Goal: Contribute content: Add original content to the website for others to see

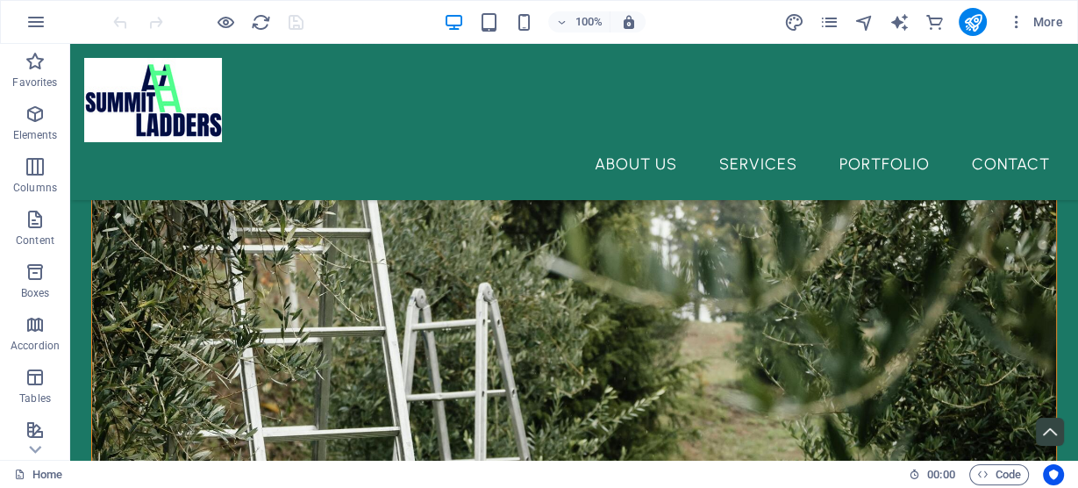
scroll to position [834, 0]
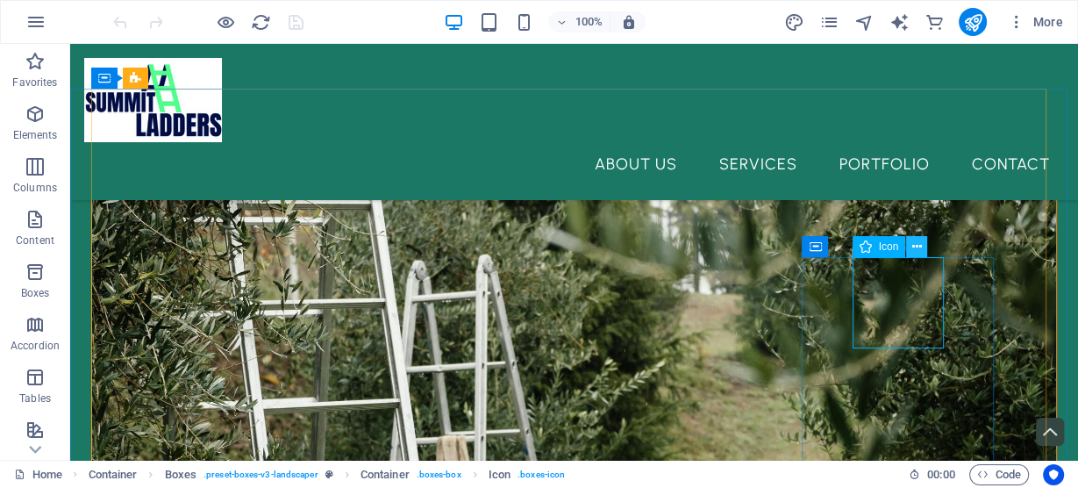
click at [913, 247] on icon at bounding box center [917, 247] width 10 height 18
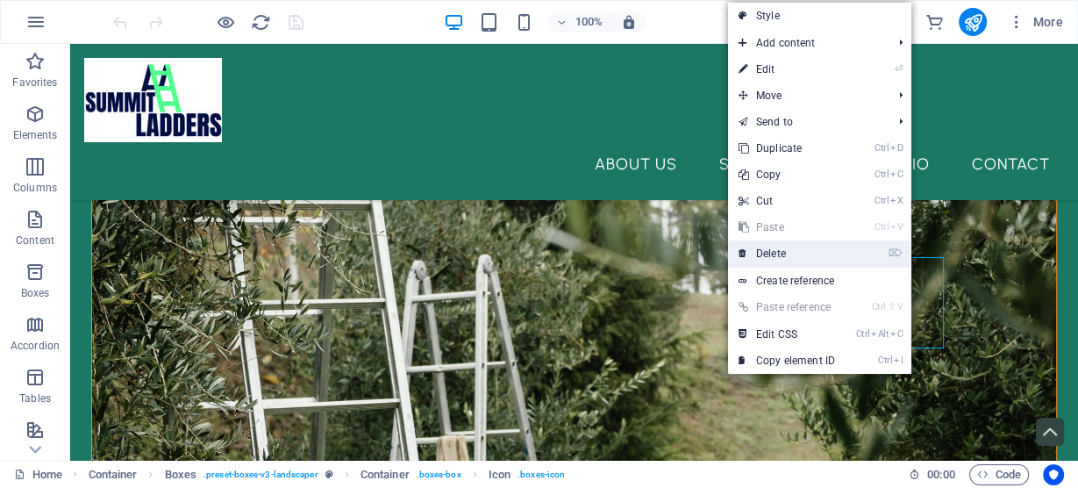
click at [789, 244] on link "⌦ Delete" at bounding box center [787, 253] width 118 height 26
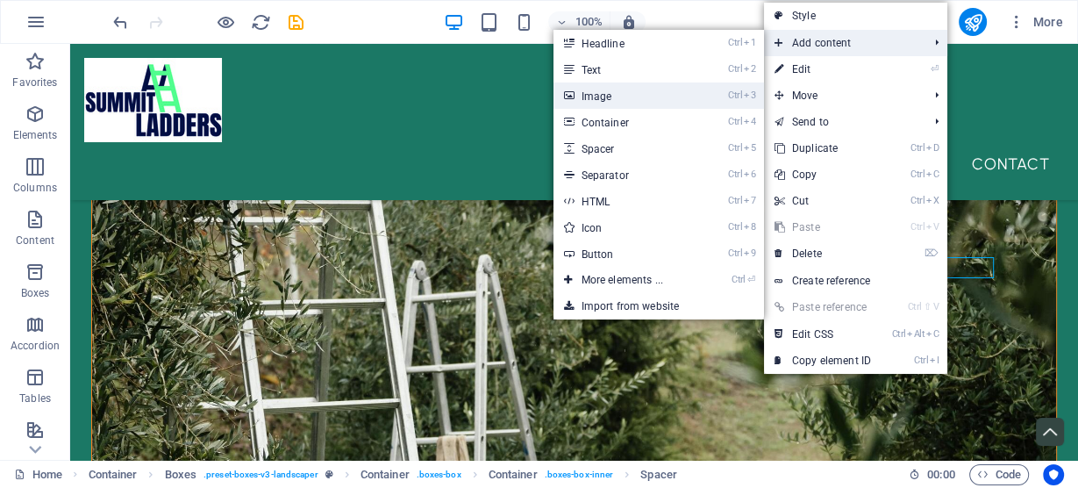
click at [686, 93] on link "Ctrl 3 Image" at bounding box center [626, 95] width 145 height 26
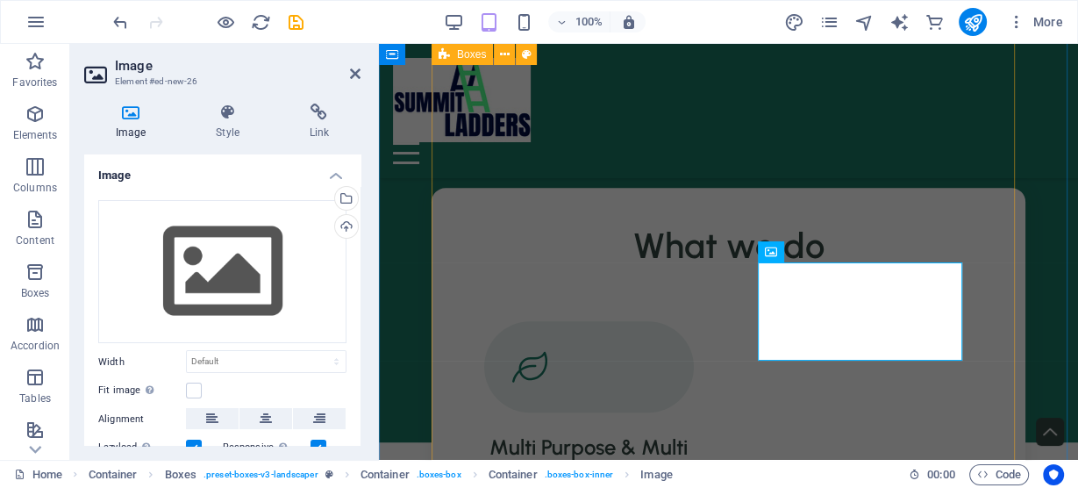
scroll to position [1229, 0]
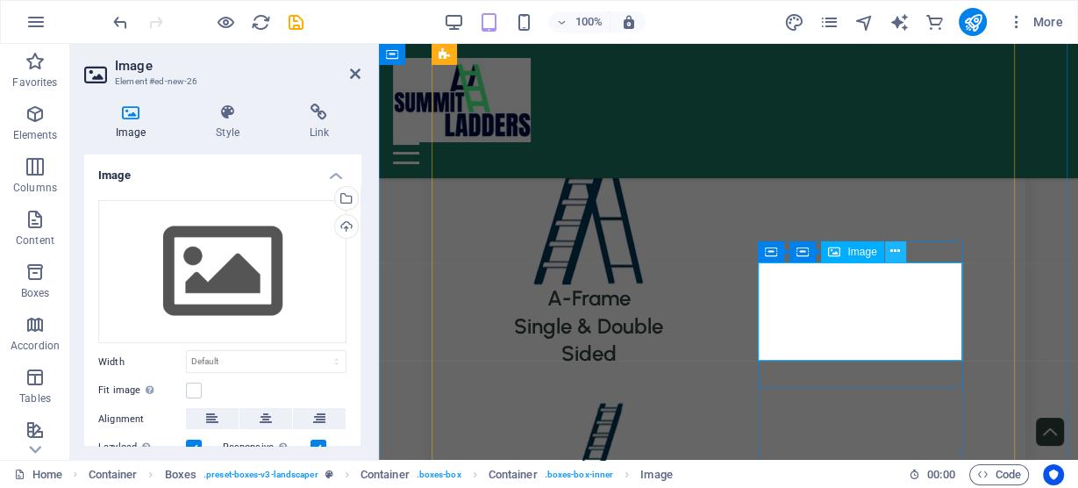
click at [891, 254] on icon at bounding box center [895, 251] width 10 height 18
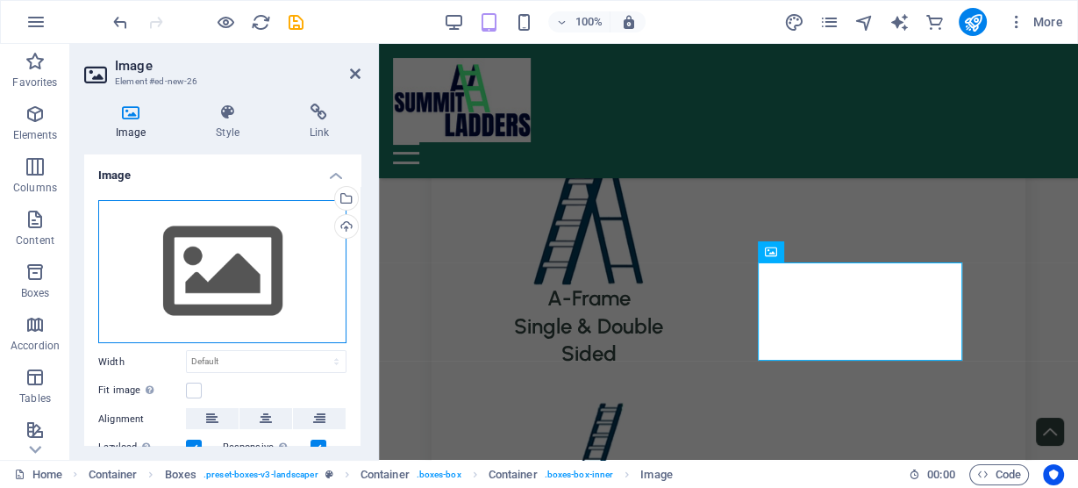
click at [243, 270] on div "Drag files here, click to choose files or select files from Files or our free s…" at bounding box center [222, 272] width 248 height 144
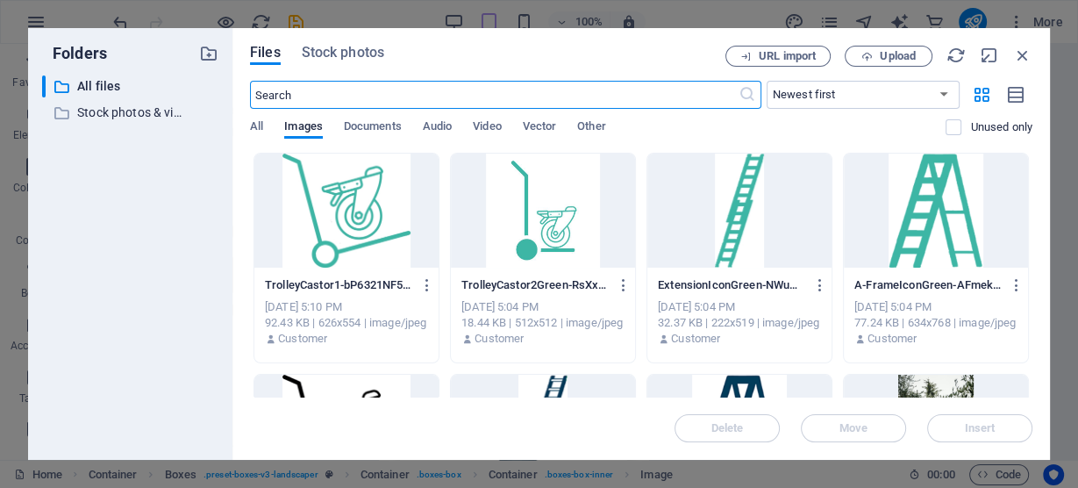
scroll to position [2093, 0]
click at [371, 224] on div at bounding box center [346, 211] width 184 height 114
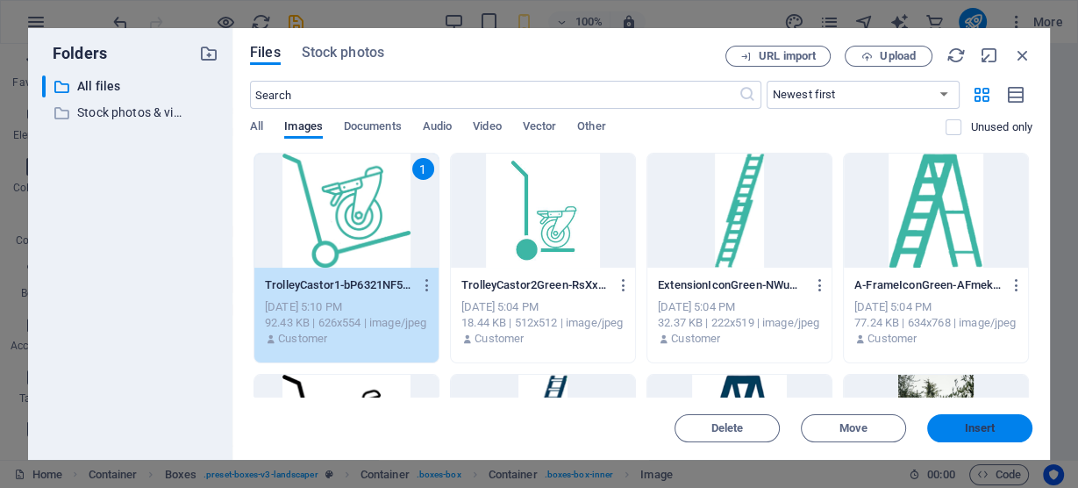
click at [994, 430] on span "Insert" at bounding box center [980, 428] width 31 height 11
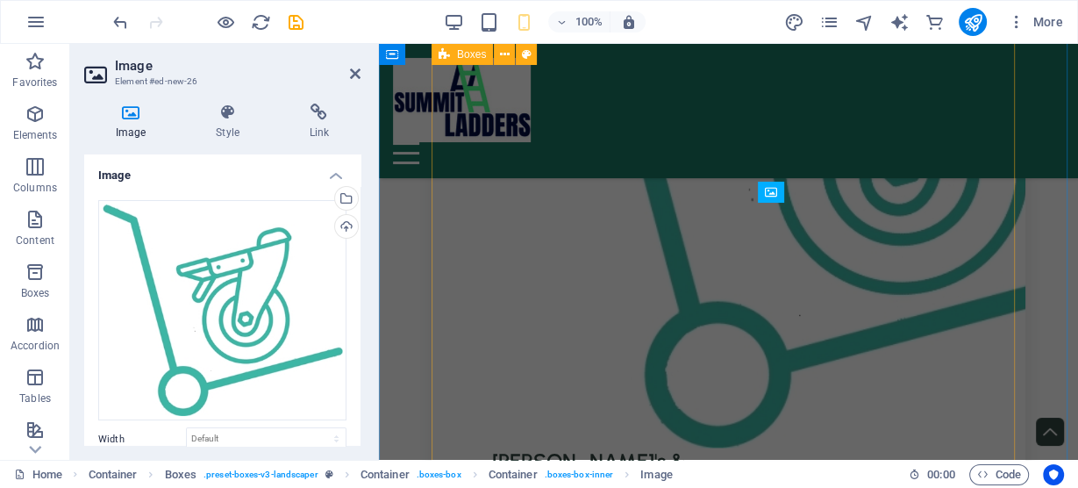
scroll to position [1289, 0]
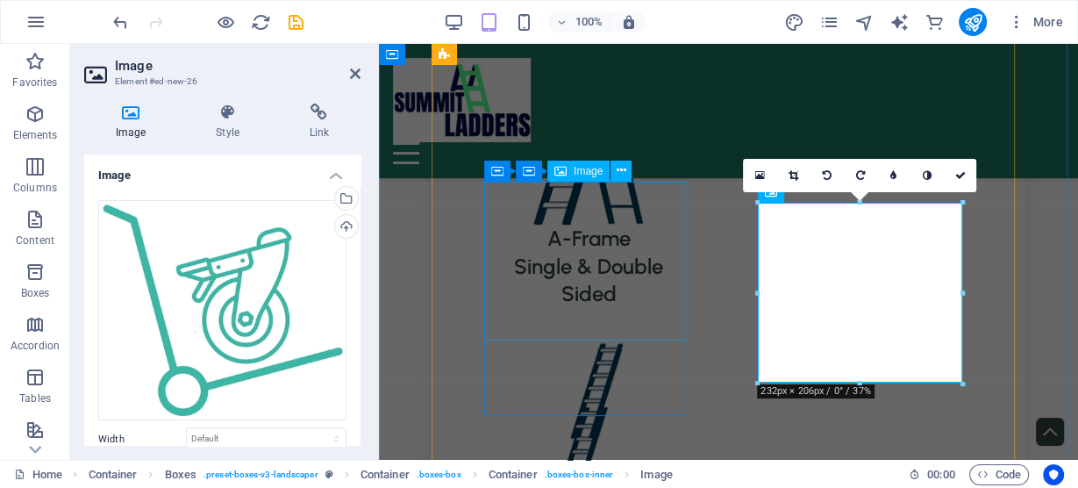
click at [598, 342] on figure at bounding box center [589, 421] width 210 height 159
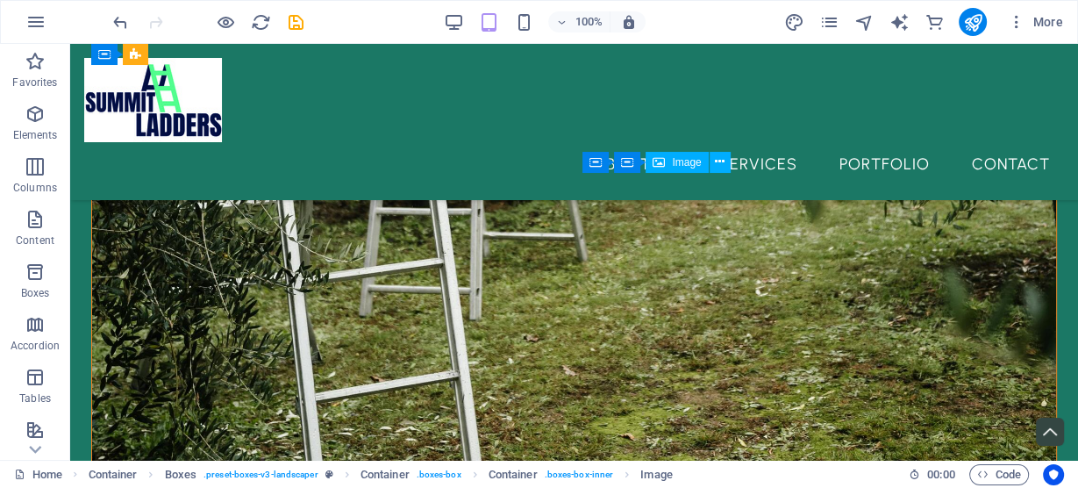
scroll to position [918, 0]
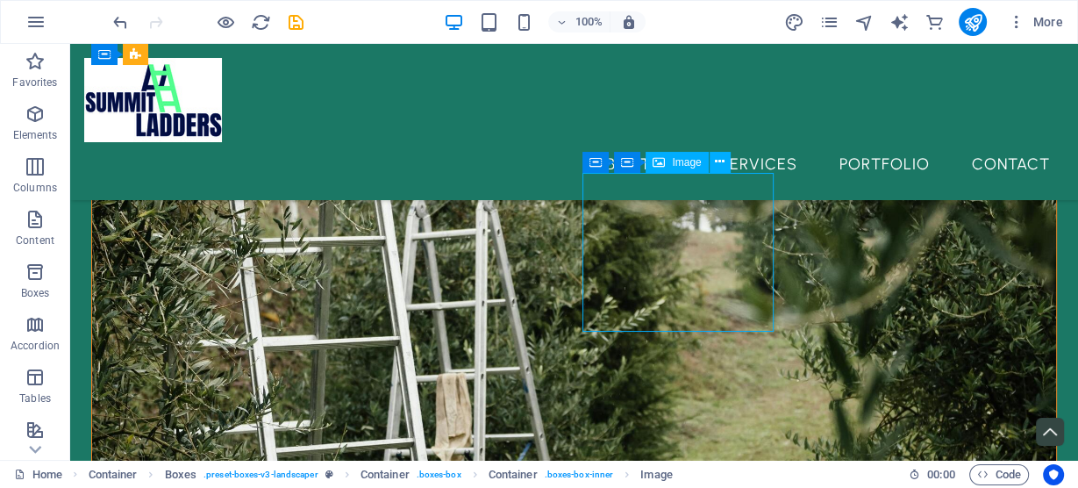
scroll to position [1297, 0]
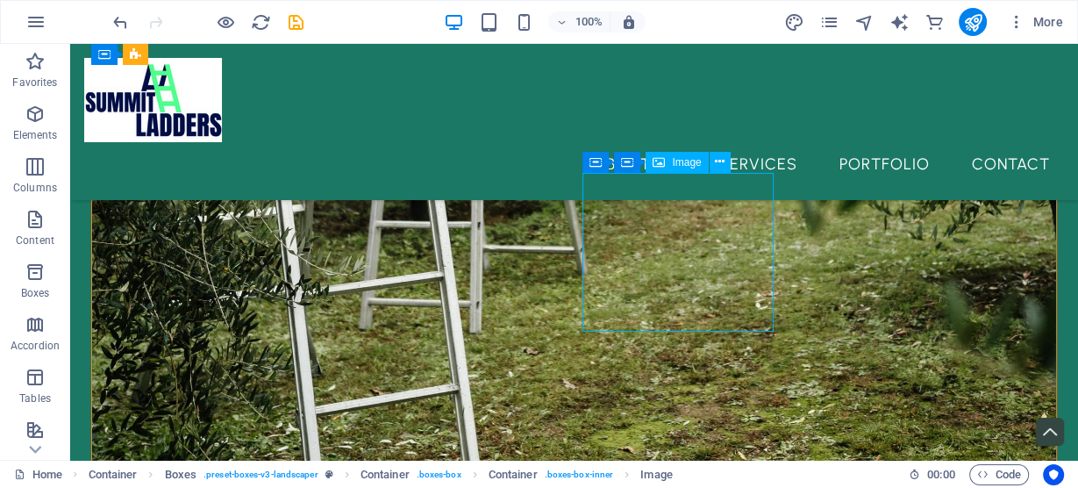
select select "px"
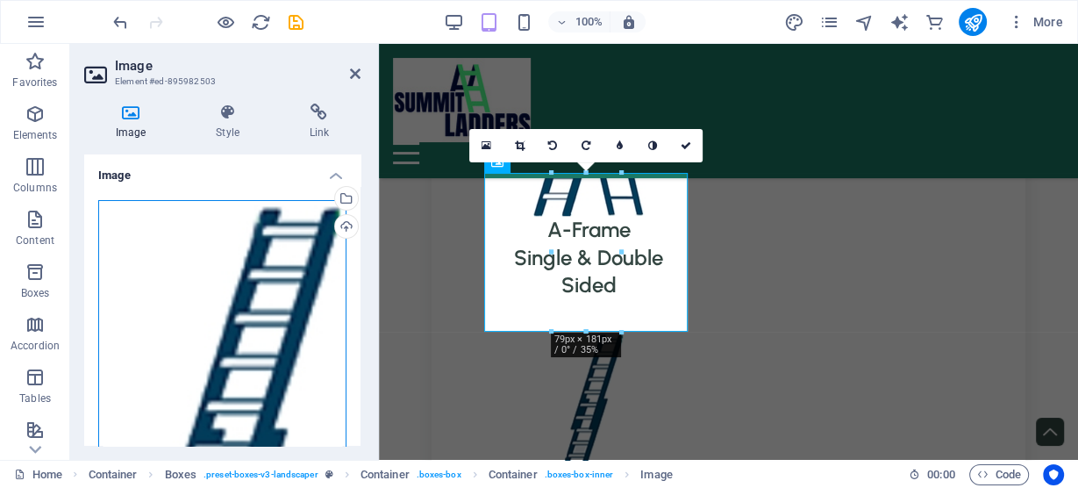
click at [258, 290] on div "Drag files here, click to choose files or select files from Files or our free s…" at bounding box center [222, 479] width 248 height 559
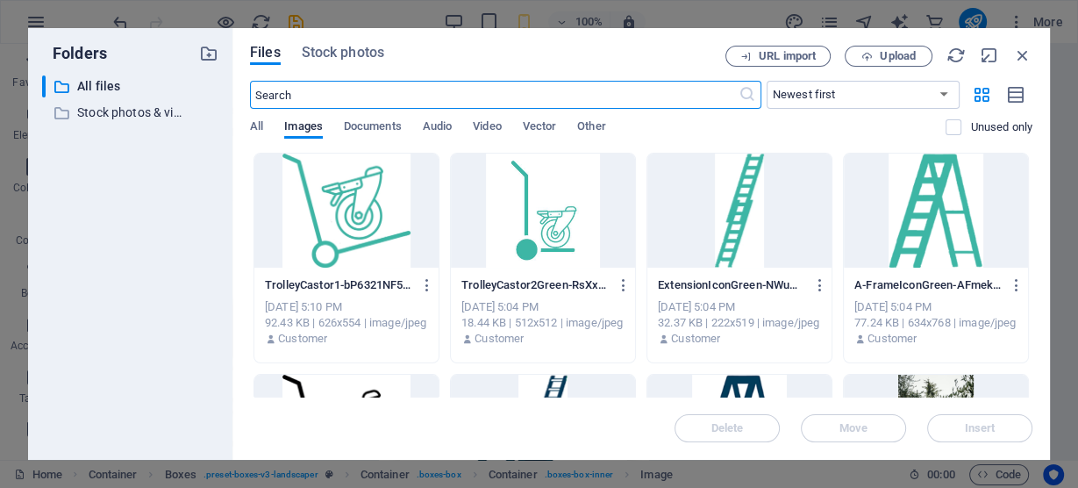
scroll to position [1788, 0]
click at [729, 210] on div at bounding box center [739, 211] width 184 height 114
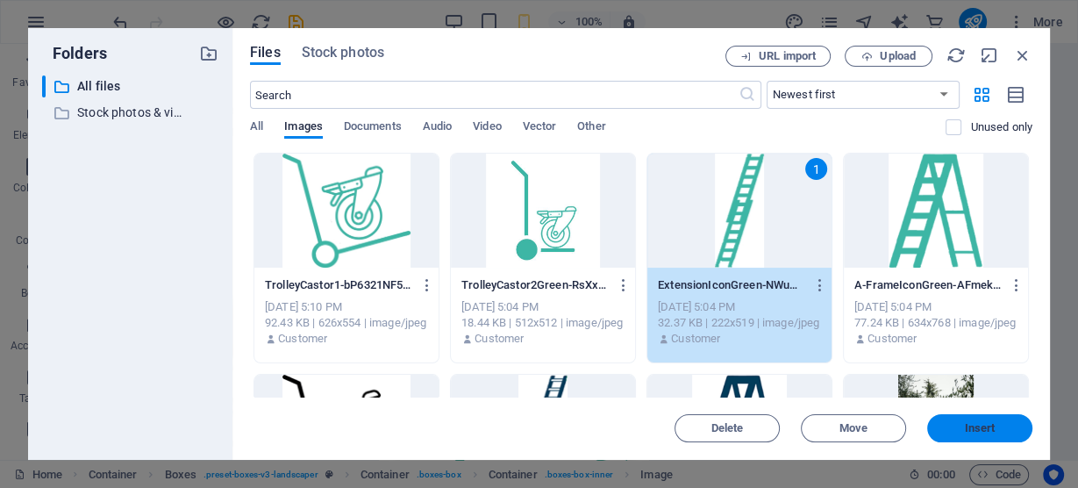
click at [955, 426] on span "Insert" at bounding box center [979, 428] width 91 height 11
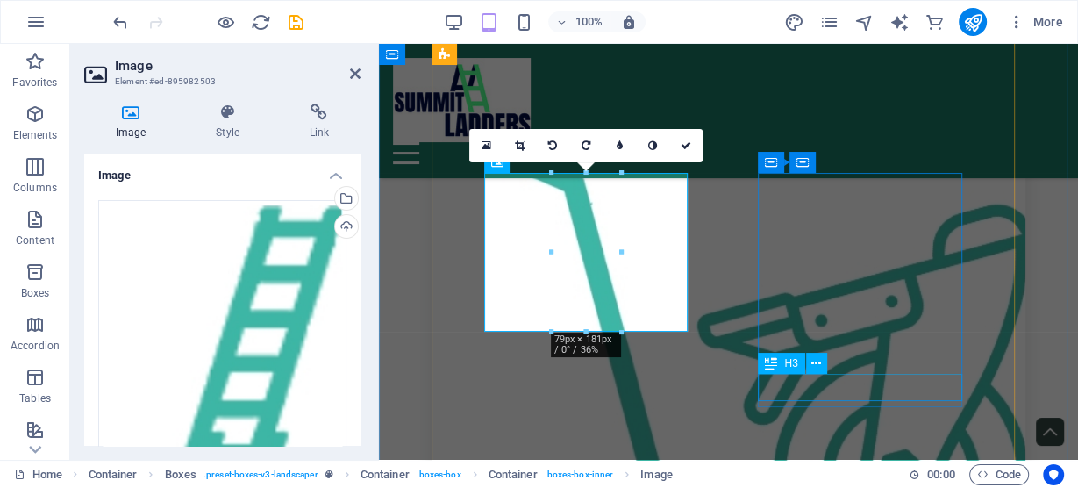
scroll to position [1297, 0]
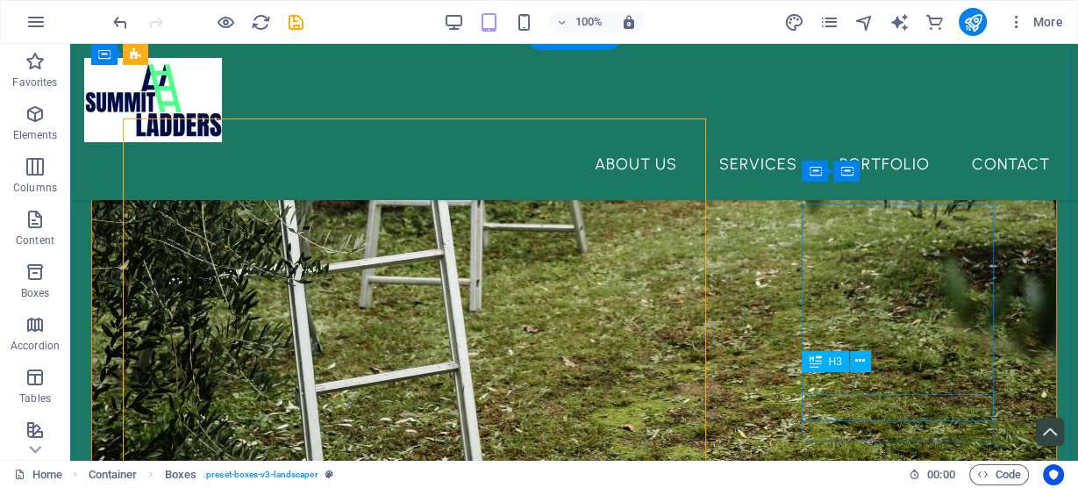
scroll to position [910, 0]
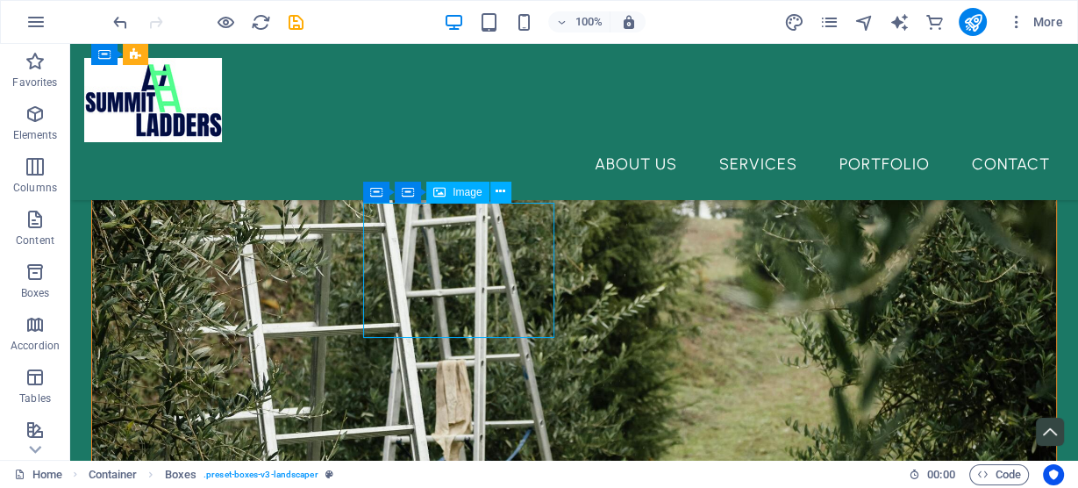
select select "px"
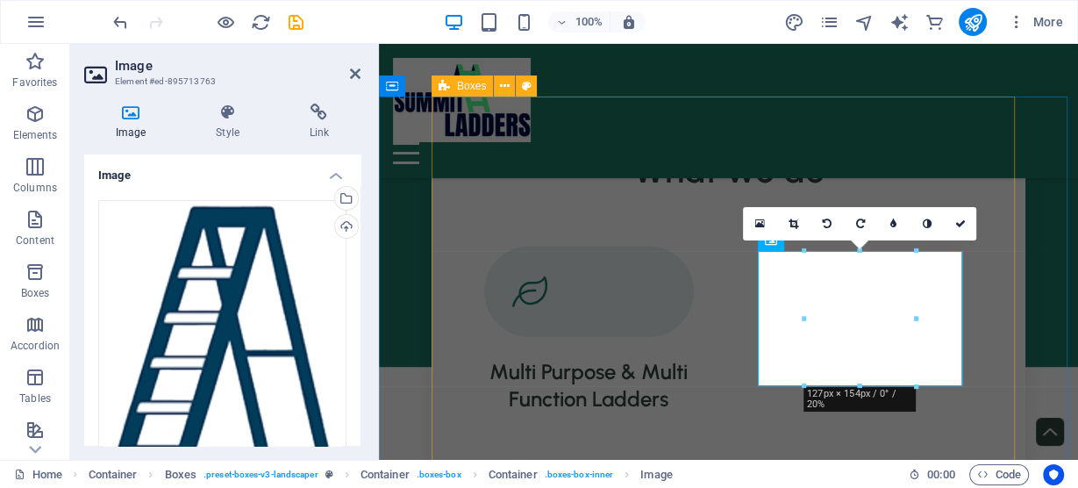
scroll to position [932, 0]
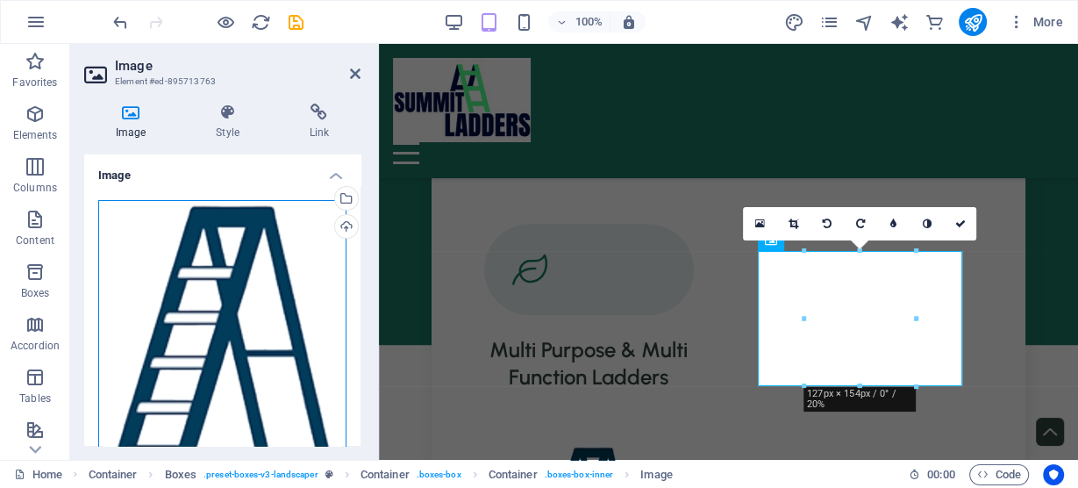
click at [249, 306] on div "Drag files here, click to choose files or select files from Files or our free s…" at bounding box center [222, 349] width 248 height 299
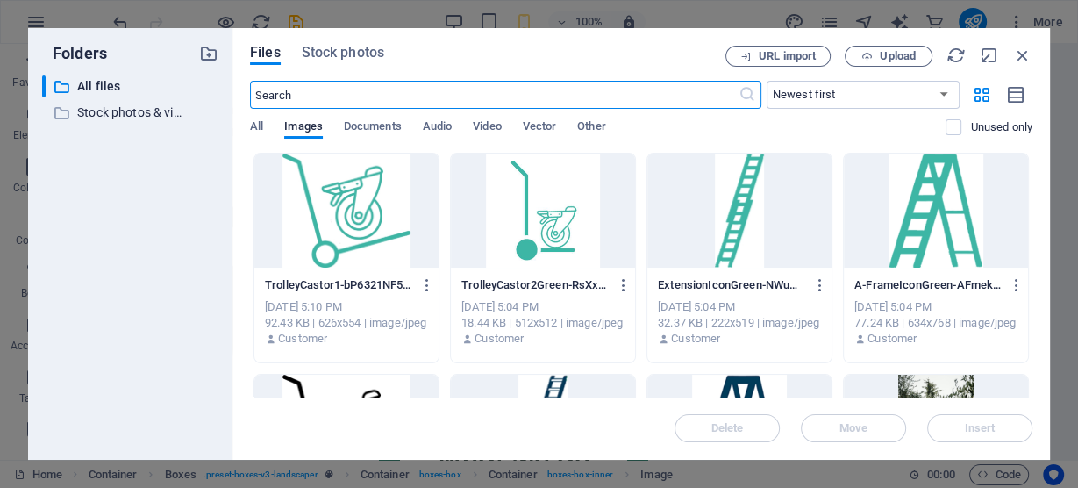
scroll to position [1506, 0]
click at [918, 203] on div at bounding box center [936, 211] width 184 height 114
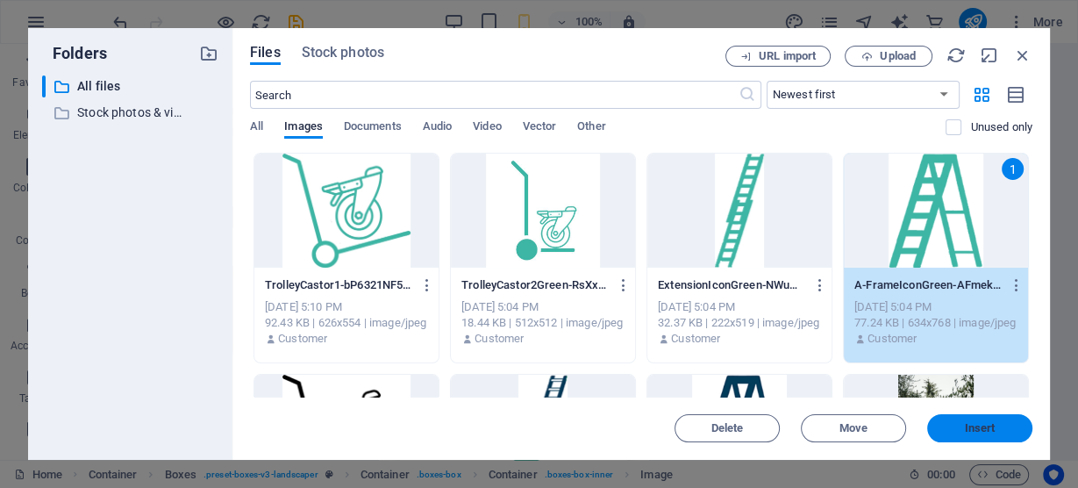
click at [969, 427] on span "Insert" at bounding box center [980, 428] width 31 height 11
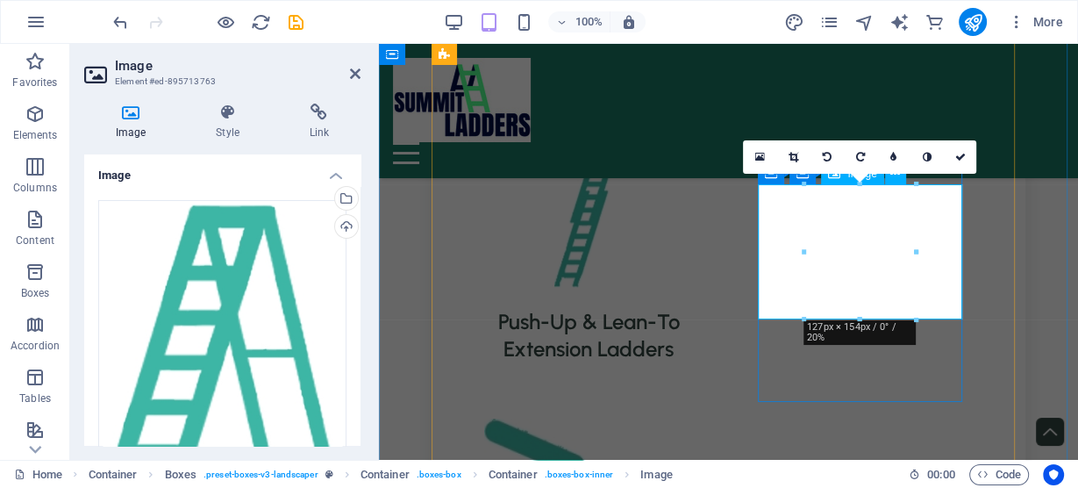
scroll to position [998, 0]
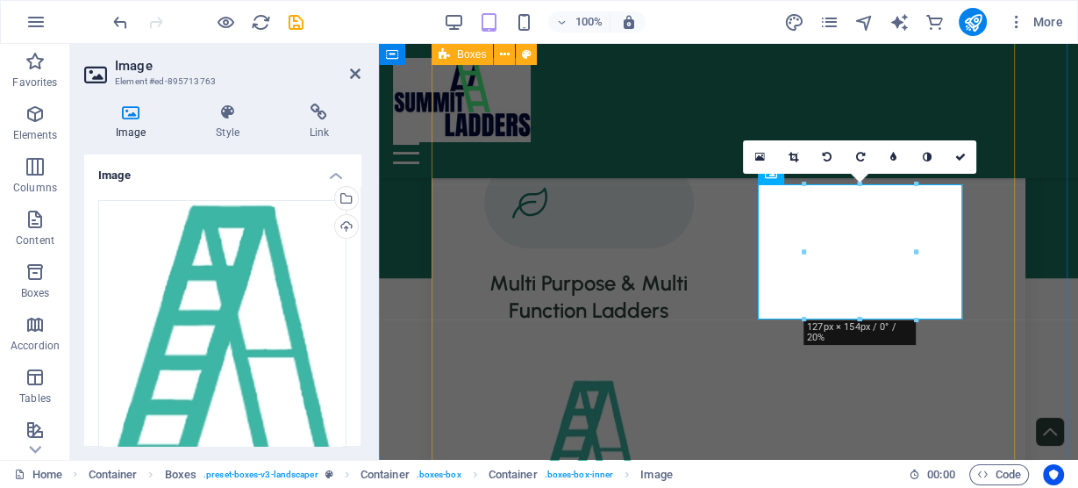
drag, startPoint x: 747, startPoint y: 364, endPoint x: 1186, endPoint y: 362, distance: 439.5
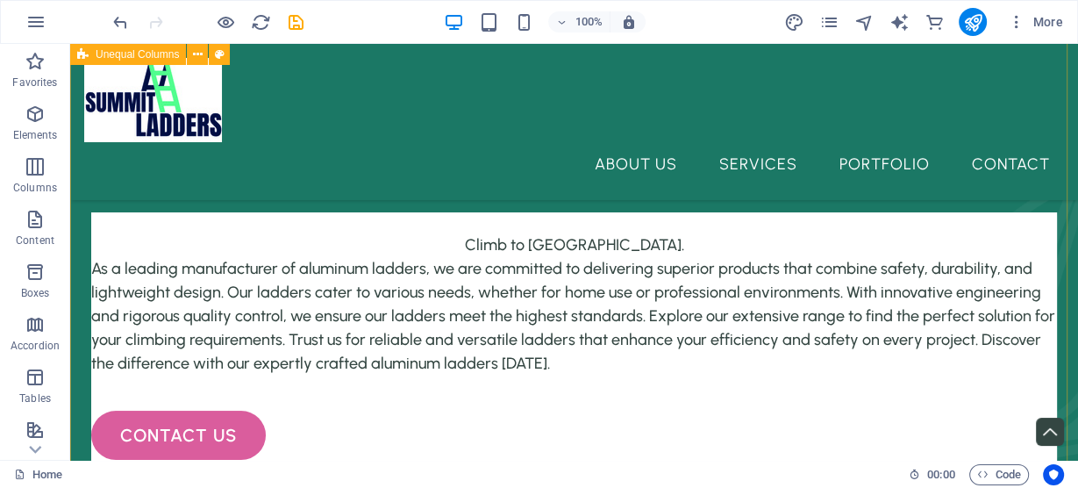
scroll to position [1102, 0]
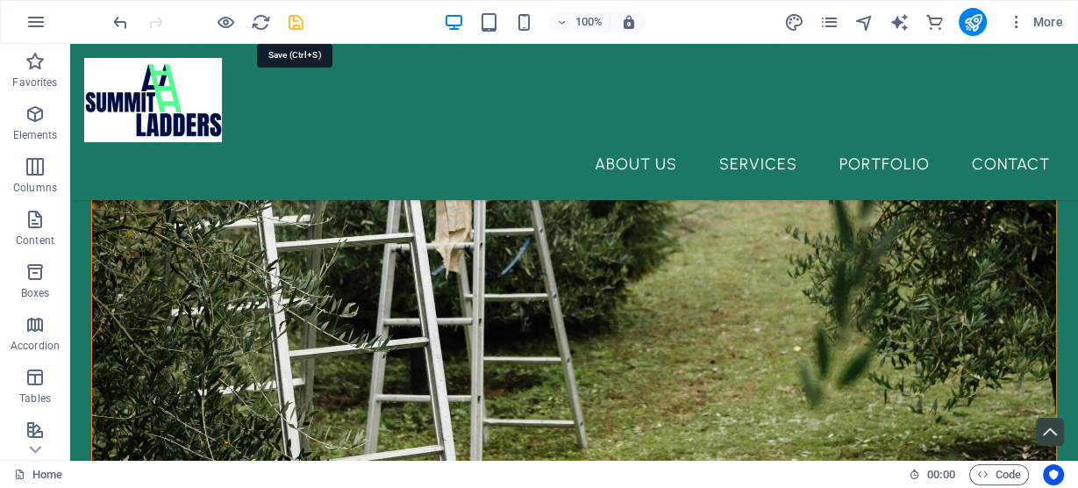
click at [296, 22] on icon "save" at bounding box center [296, 22] width 20 height 20
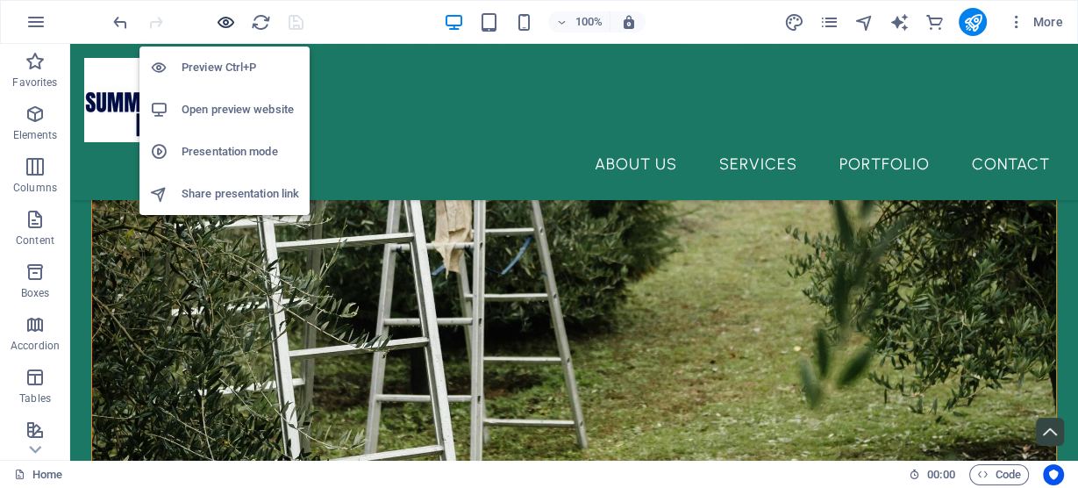
click at [225, 23] on icon "button" at bounding box center [226, 22] width 20 height 20
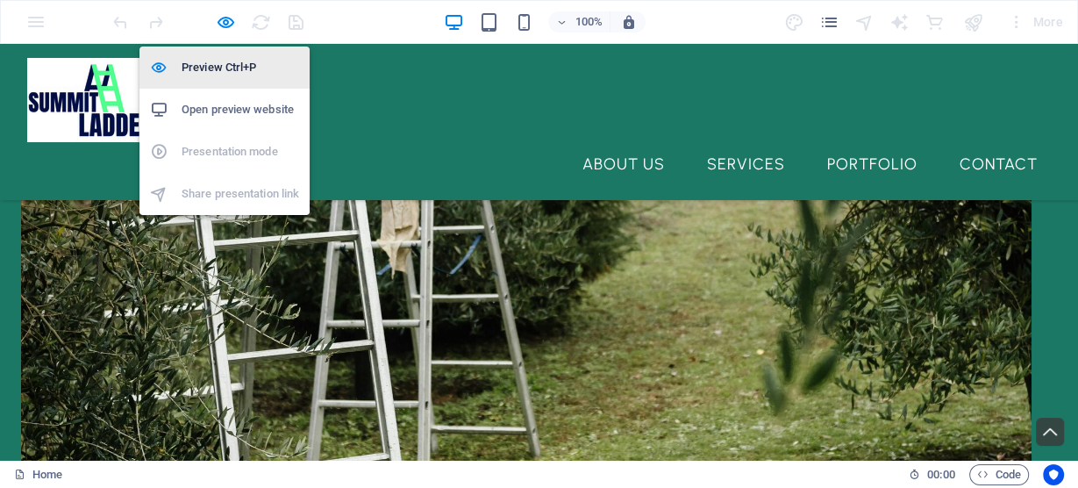
click at [229, 67] on h6 "Preview Ctrl+P" at bounding box center [241, 67] width 118 height 21
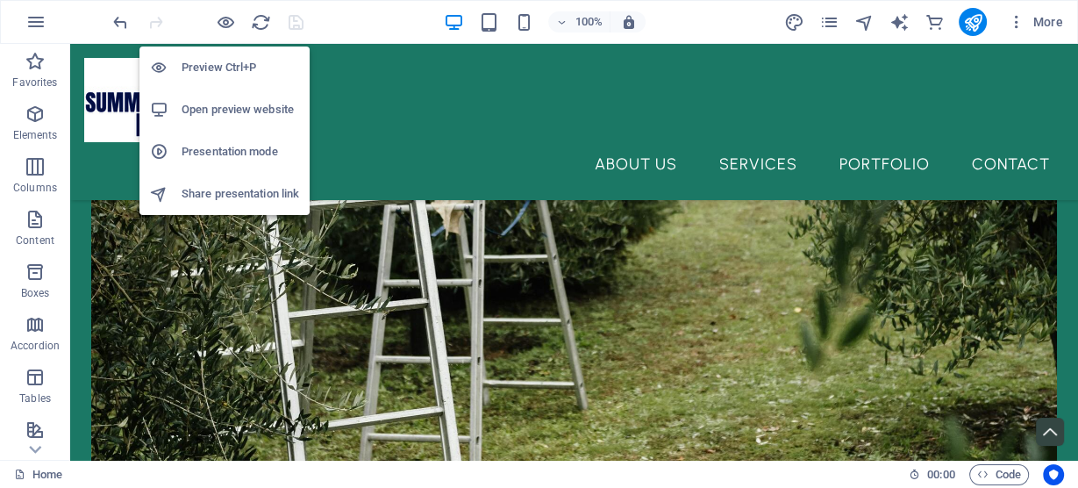
scroll to position [1102, 0]
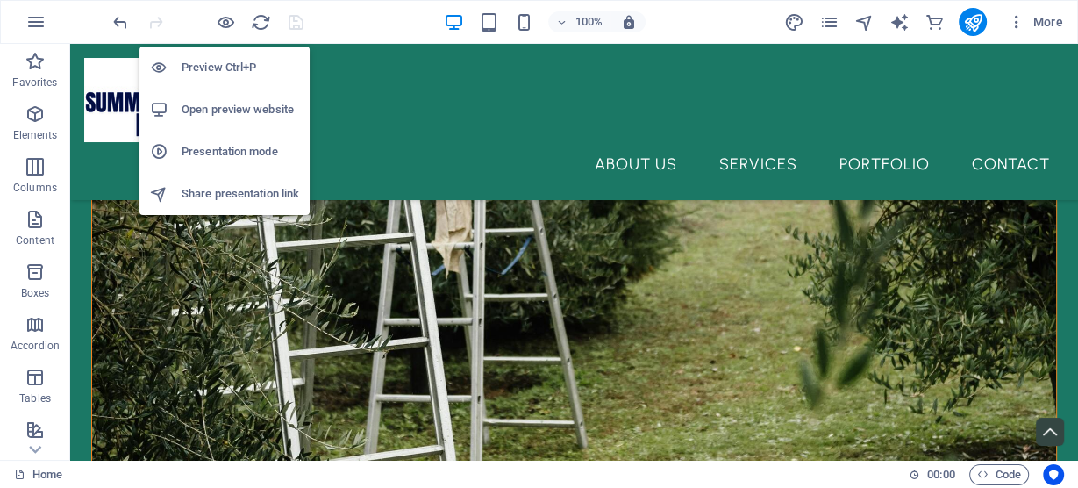
click at [223, 111] on h6 "Open preview website" at bounding box center [241, 109] width 118 height 21
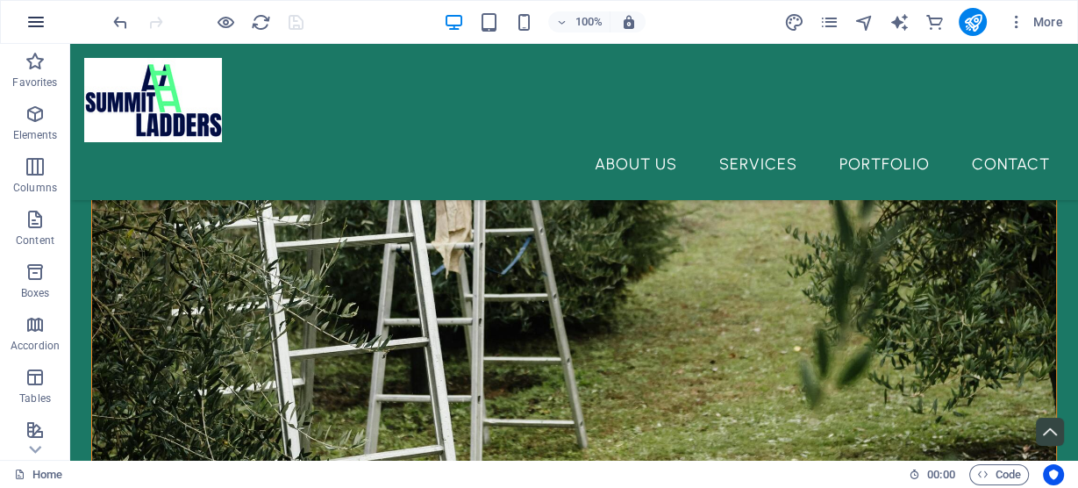
click at [34, 19] on icon "button" at bounding box center [35, 21] width 21 height 21
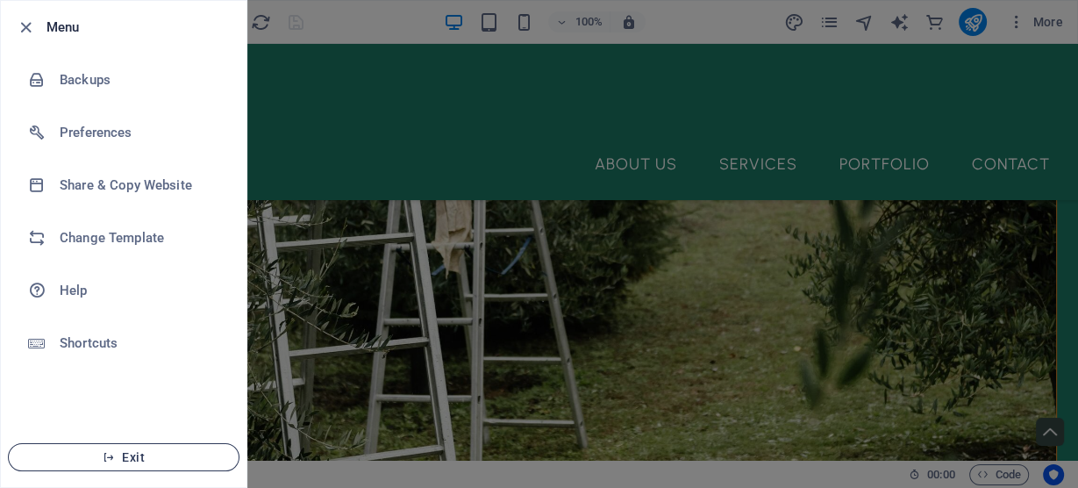
click at [117, 458] on span "Exit" at bounding box center [124, 457] width 202 height 14
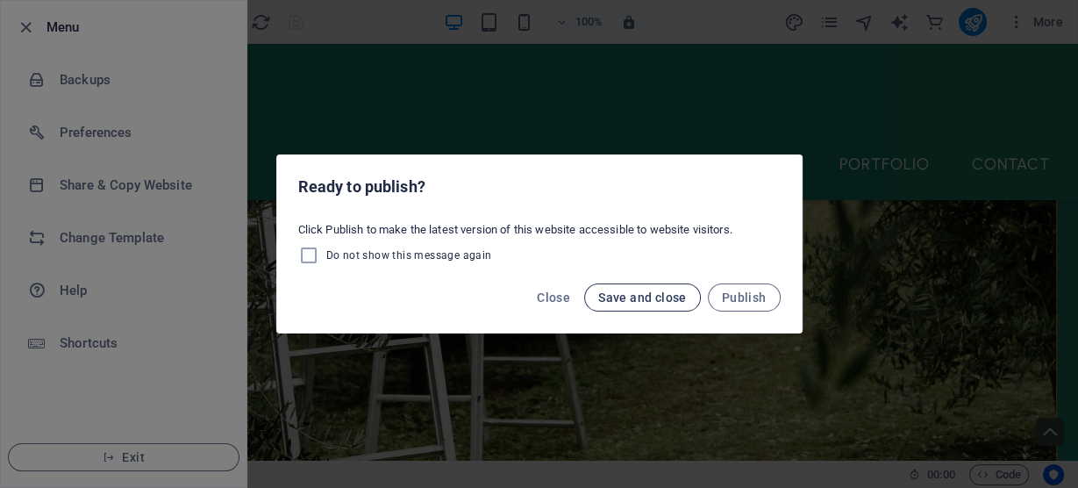
click at [668, 298] on span "Save and close" at bounding box center [642, 297] width 89 height 14
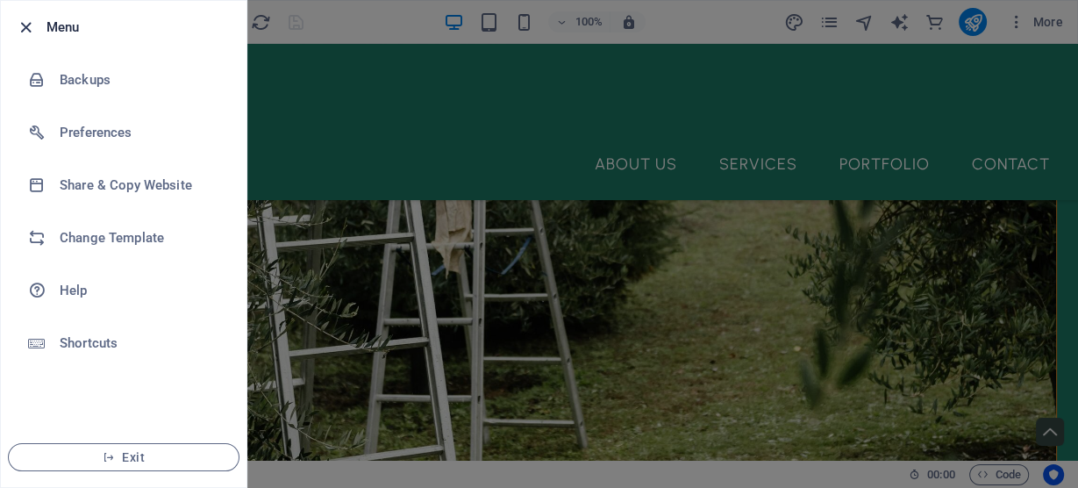
click at [27, 23] on icon "button" at bounding box center [26, 28] width 20 height 20
